Goal: Task Accomplishment & Management: Manage account settings

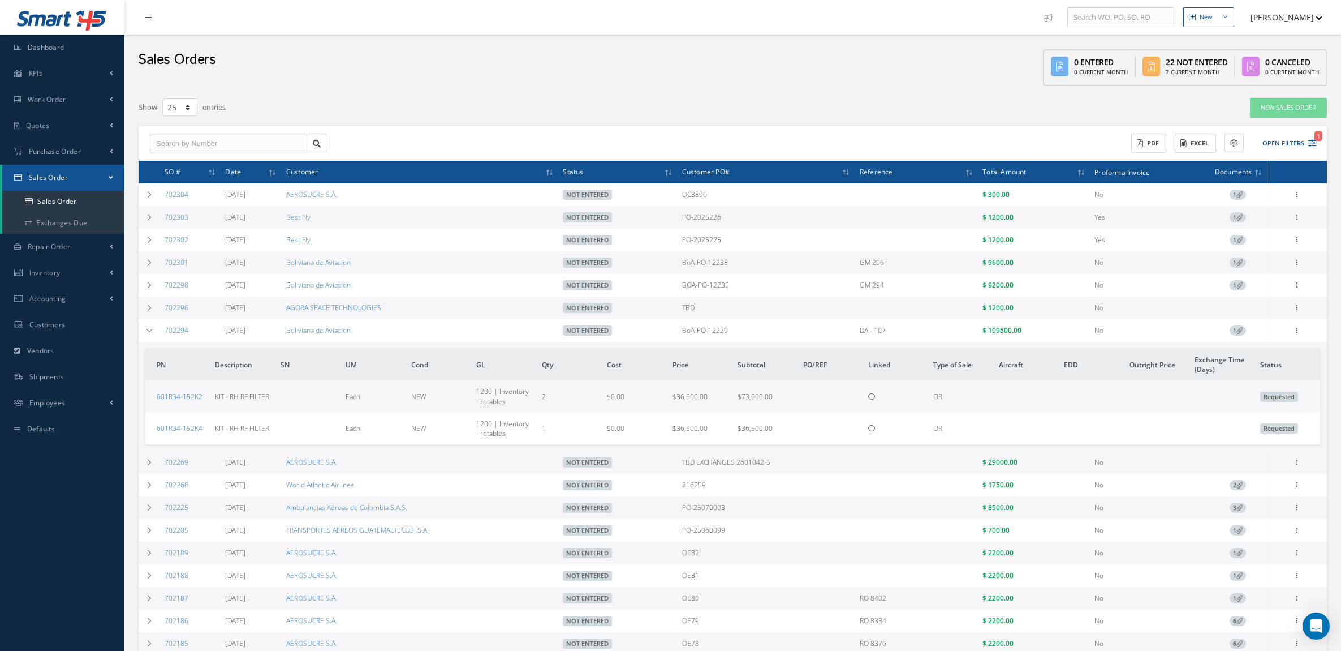
select select "25"
click at [154, 326] on td at bounding box center [150, 330] width 22 height 23
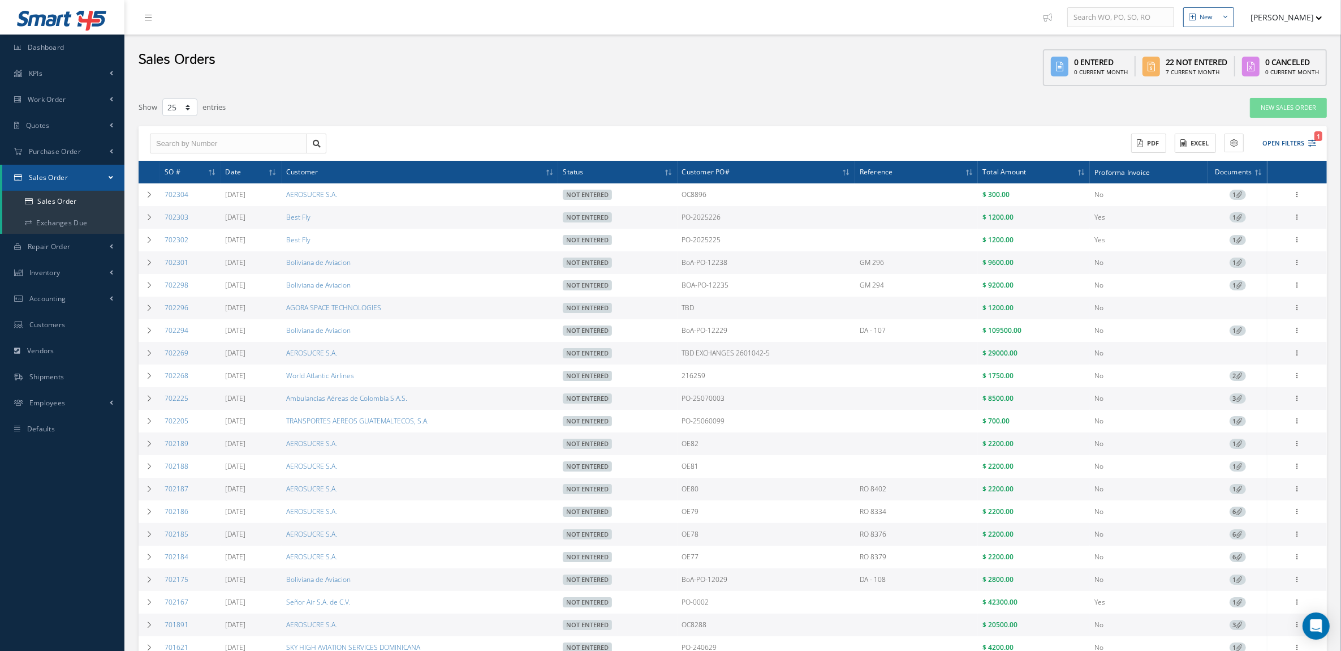
click at [394, 130] on div "ACTIONS Receive Payments Select Customer MABA AERO LLC 21 AIR ABR AVIATION LEAS…" at bounding box center [733, 143] width 1189 height 35
click at [542, 98] on div "Show 10 25 50 100 entries" at bounding box center [481, 107] width 703 height 20
click at [1278, 143] on button "Open Filters 1" at bounding box center [1285, 143] width 64 height 19
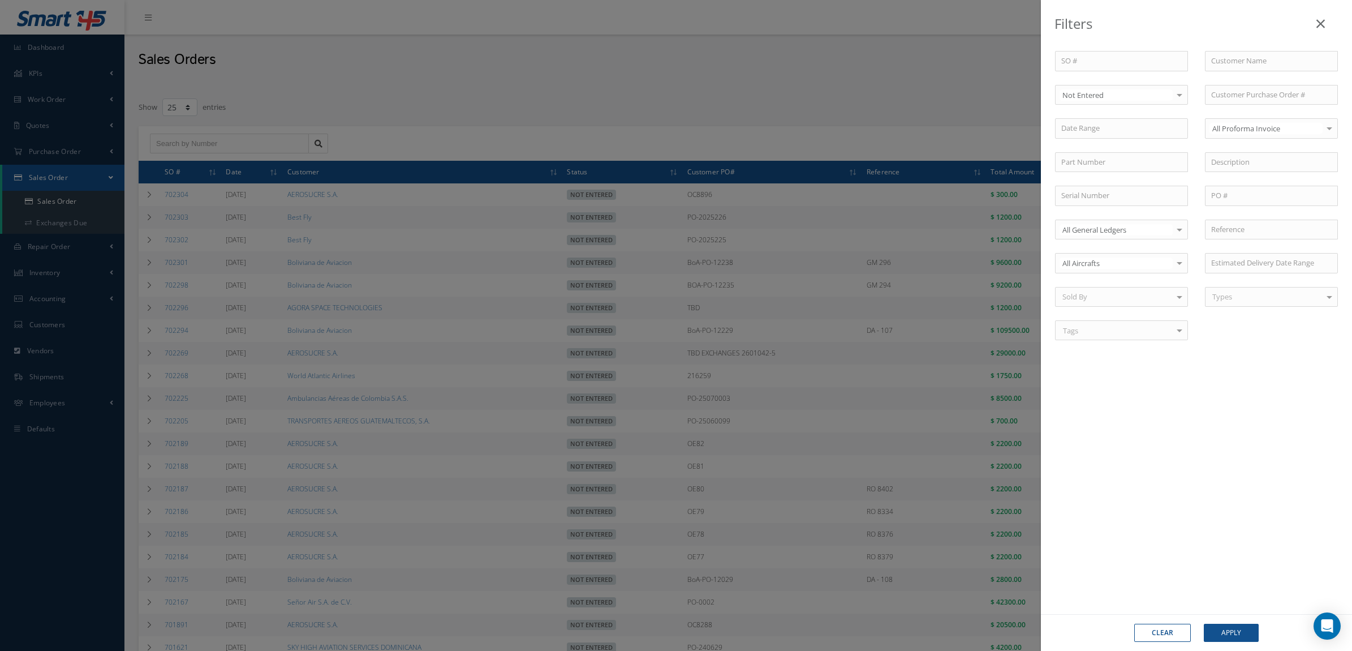
click at [1125, 106] on div "SO # Customer Name Select Not Entered All Status Entered Not Entered Partially …" at bounding box center [1197, 202] width 300 height 303
click at [1109, 133] on span "Entered" at bounding box center [1122, 133] width 132 height 19
click at [1223, 624] on button "Apply" at bounding box center [1231, 633] width 55 height 18
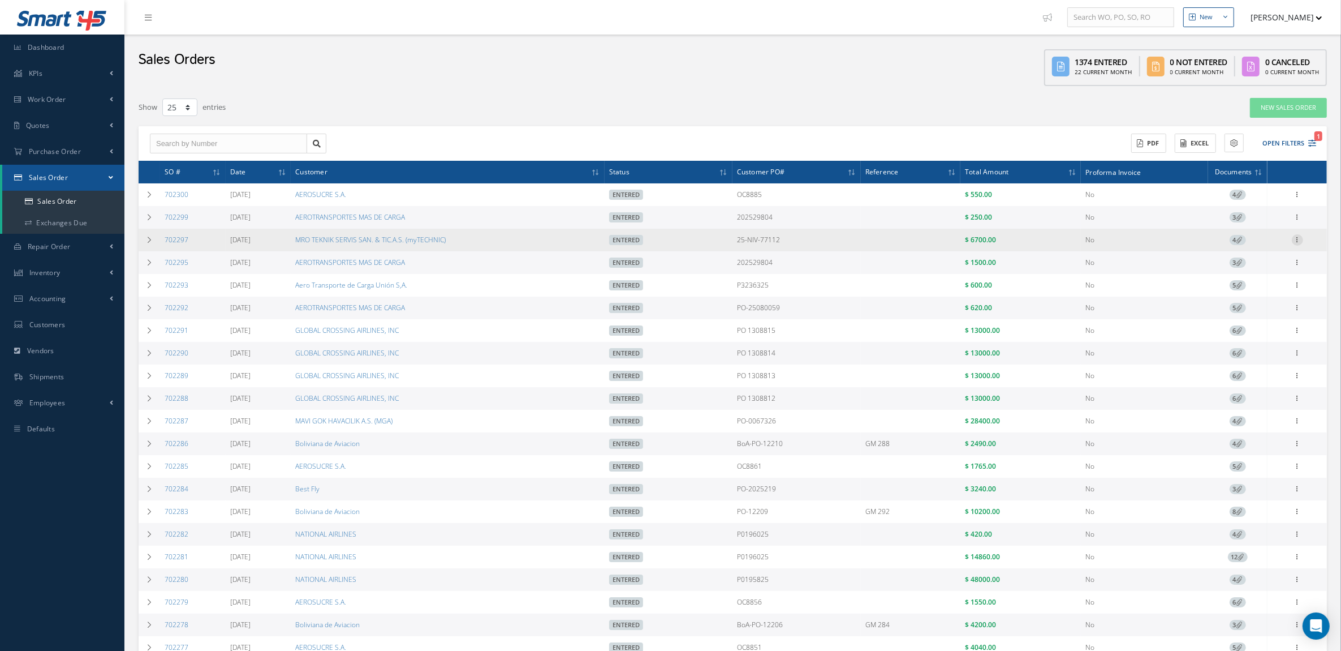
click at [1297, 198] on icon at bounding box center [1297, 193] width 11 height 9
click at [1245, 316] on link "Documents" at bounding box center [1245, 314] width 89 height 15
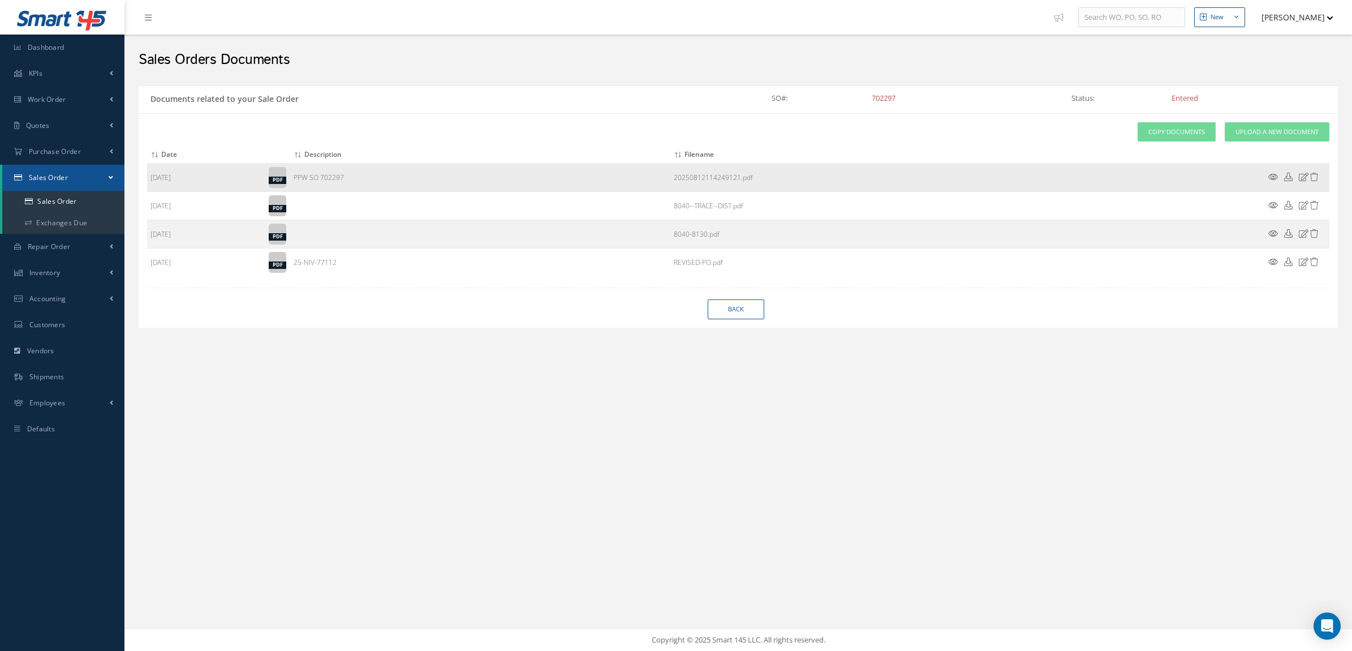
click at [1288, 176] on icon at bounding box center [1288, 177] width 8 height 8
click at [875, 450] on div "New New Work Order New Purchase Order New Customer Quote New Sales Order New Re…" at bounding box center [738, 325] width 1228 height 651
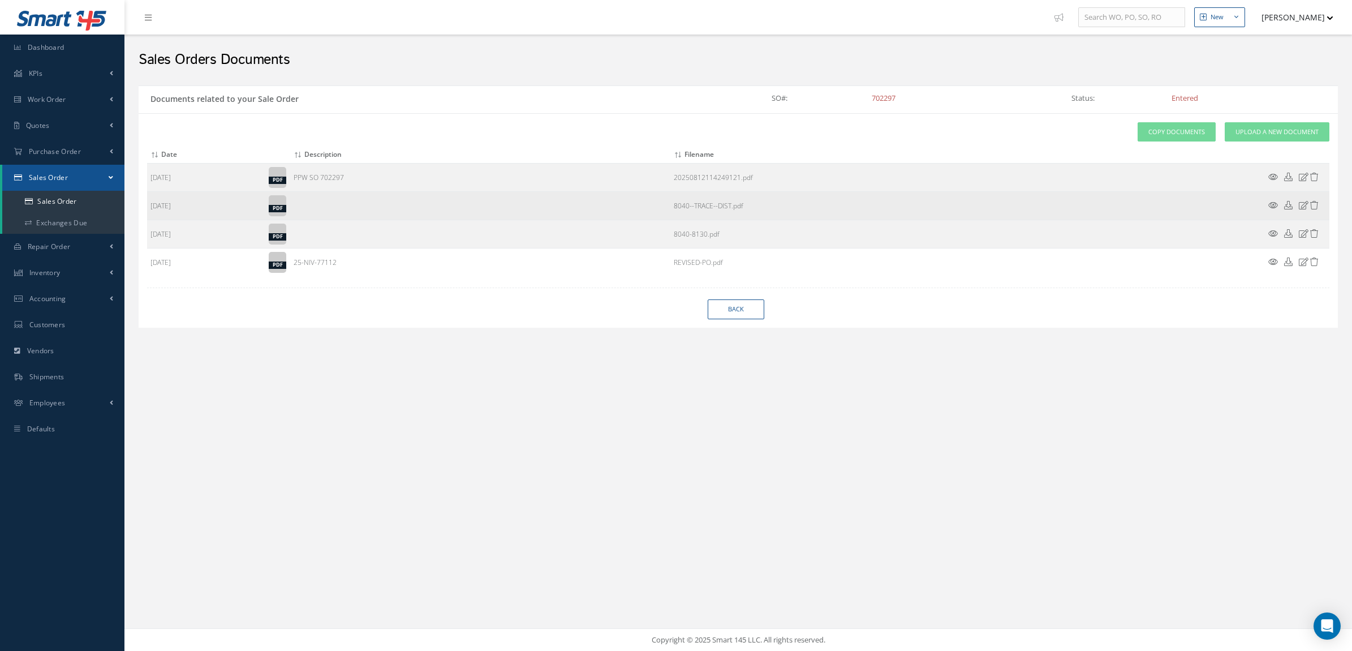
click at [1289, 205] on icon at bounding box center [1288, 205] width 8 height 8
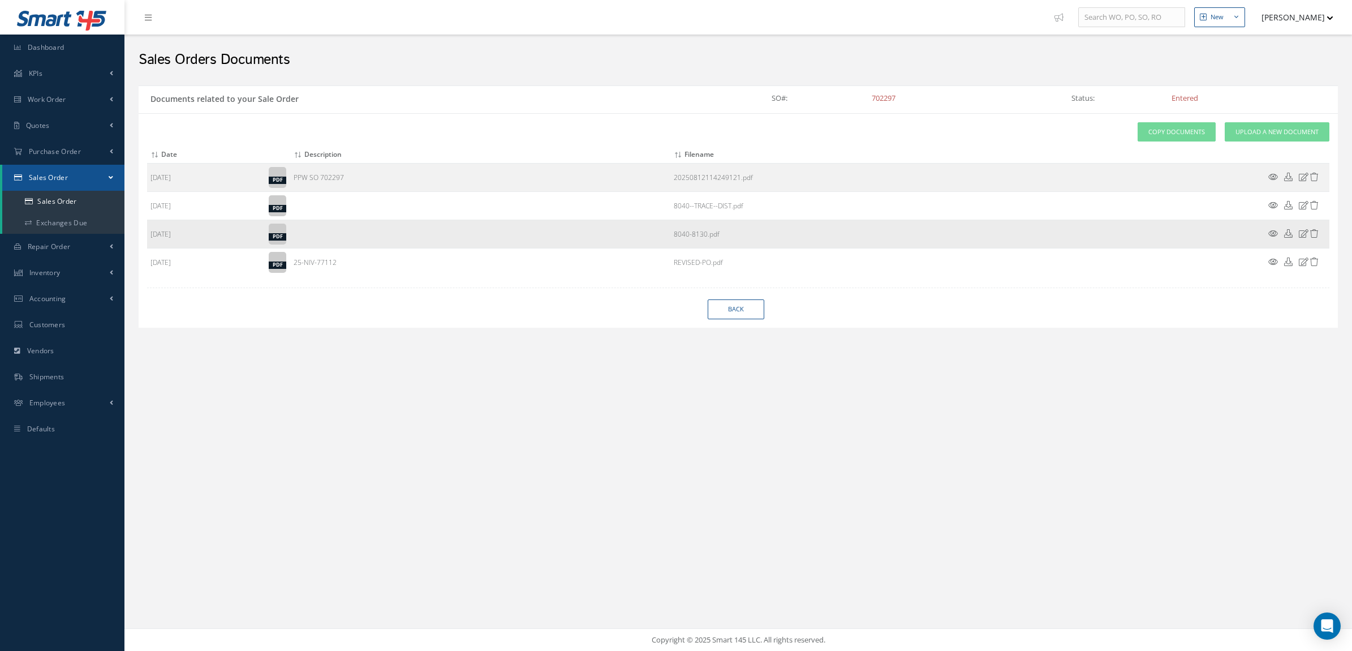
click at [1290, 232] on icon at bounding box center [1288, 233] width 8 height 8
click at [717, 306] on link "Back" at bounding box center [736, 309] width 57 height 20
select select "25"
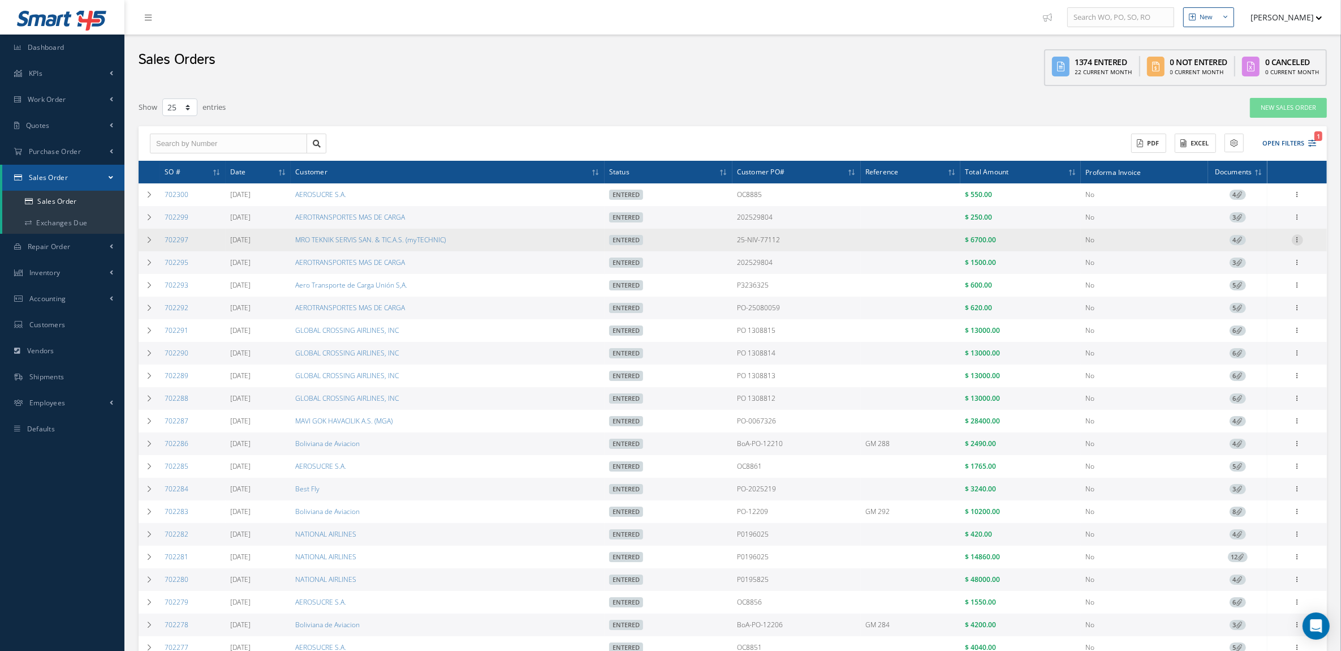
click at [1297, 198] on icon at bounding box center [1297, 193] width 11 height 9
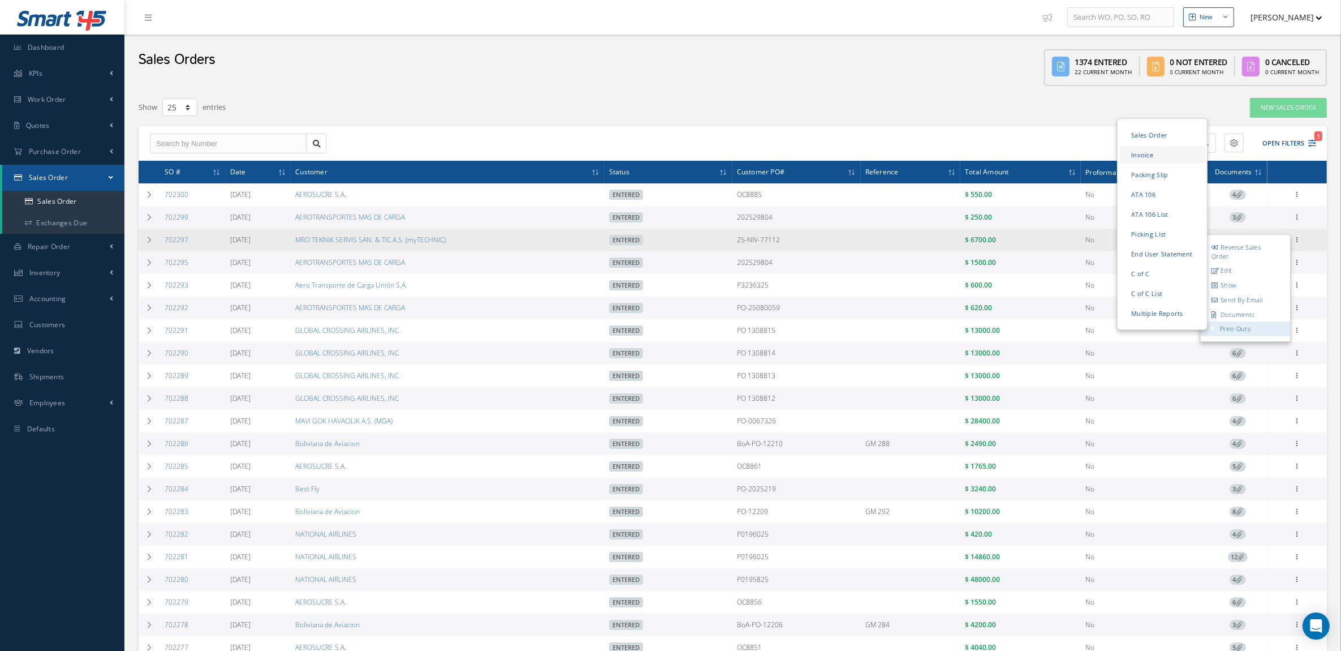
click at [1136, 156] on link "Invoice" at bounding box center [1162, 155] width 85 height 18
